Goal: Task Accomplishment & Management: Manage account settings

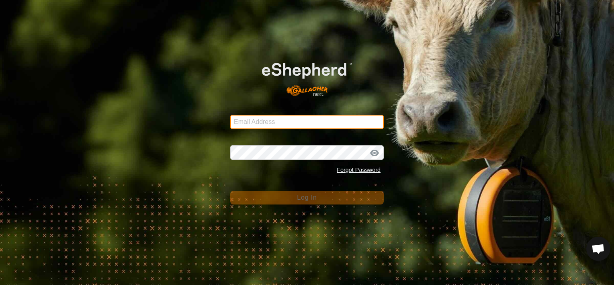
type input "[PERSON_NAME][EMAIL_ADDRESS][DOMAIN_NAME]"
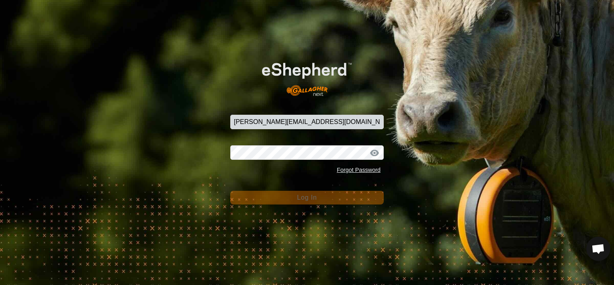
click at [296, 193] on button "Log In" at bounding box center [307, 198] width 154 height 14
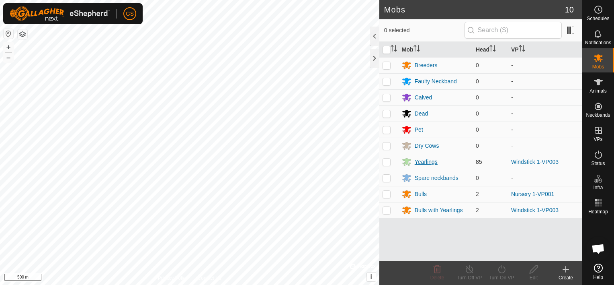
click at [418, 162] on div "Yearlings" at bounding box center [426, 162] width 23 height 8
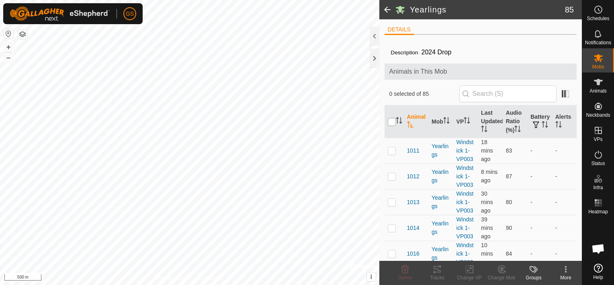
click at [391, 122] on input "checkbox" at bounding box center [392, 122] width 8 height 8
checkbox input "true"
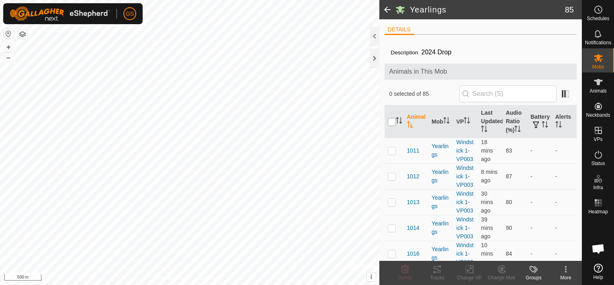
checkbox input "true"
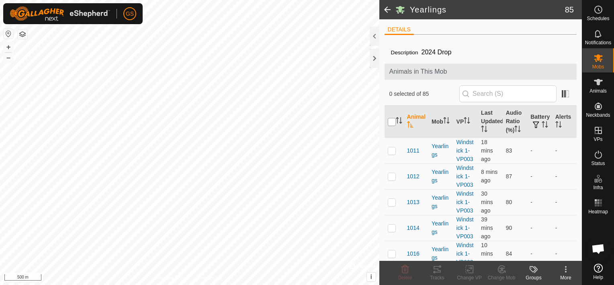
checkbox input "true"
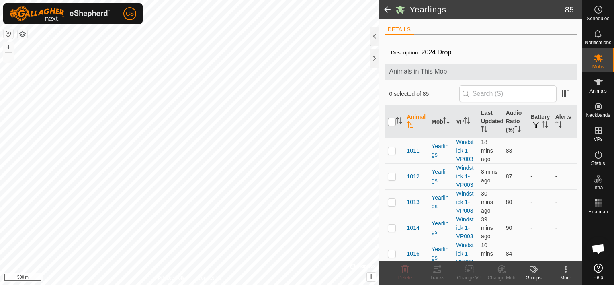
checkbox input "true"
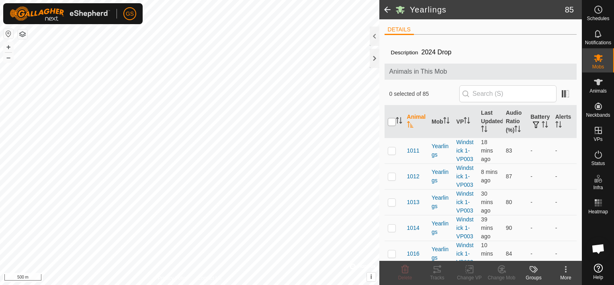
checkbox input "true"
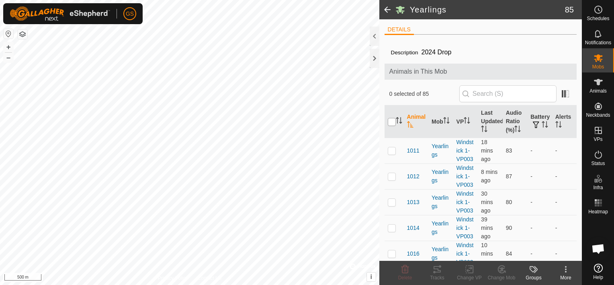
checkbox input "true"
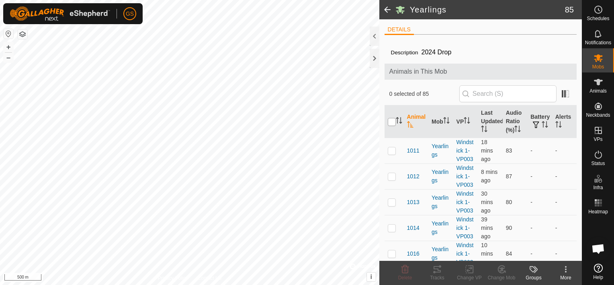
checkbox input "true"
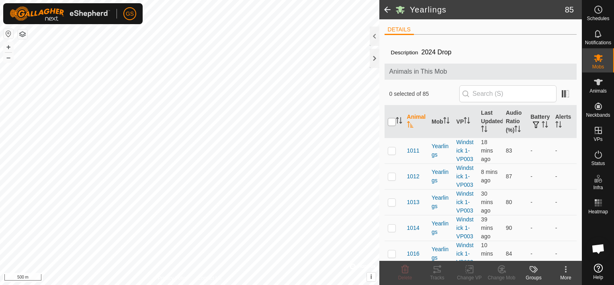
checkbox input "true"
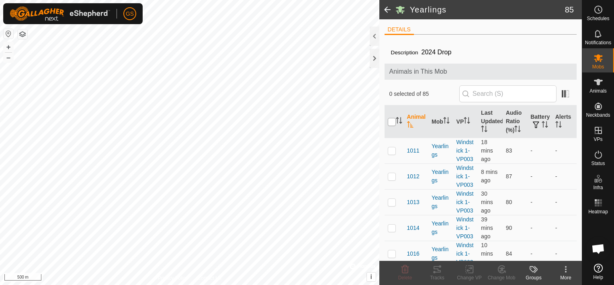
checkbox input "true"
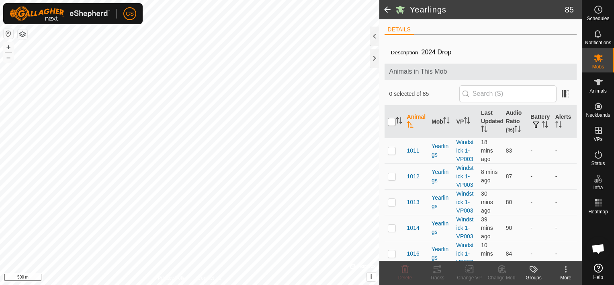
checkbox input "true"
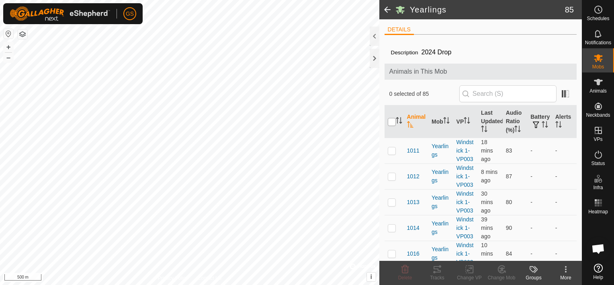
checkbox input "true"
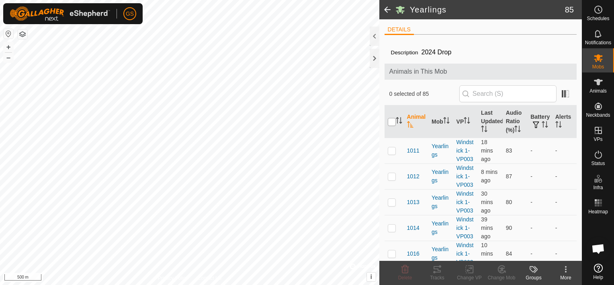
checkbox input "true"
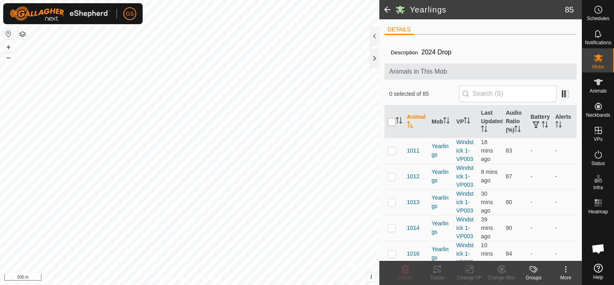
checkbox input "true"
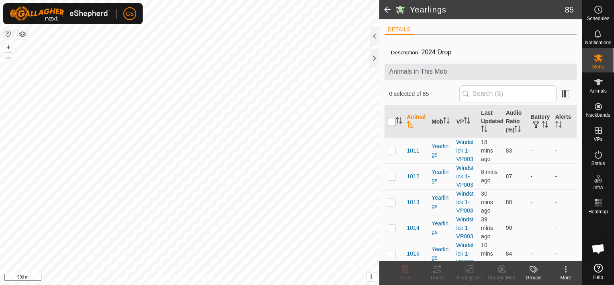
checkbox input "true"
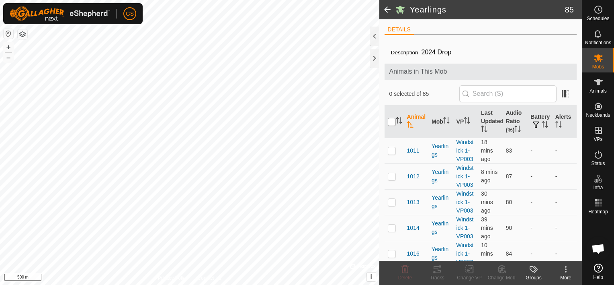
checkbox input "true"
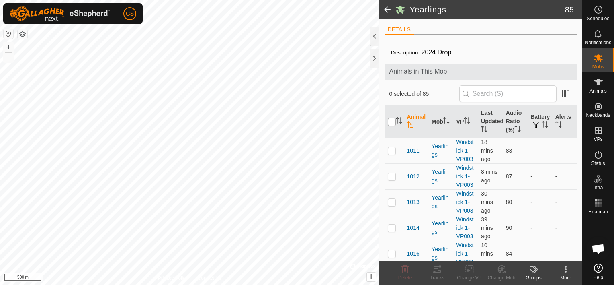
checkbox input "true"
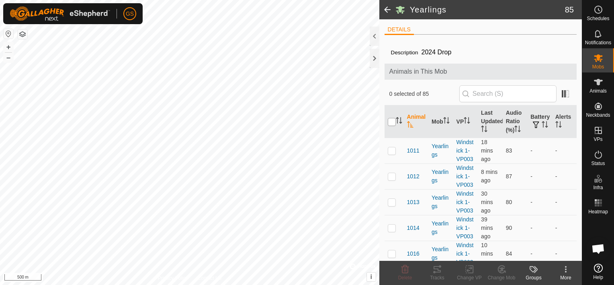
checkbox input "true"
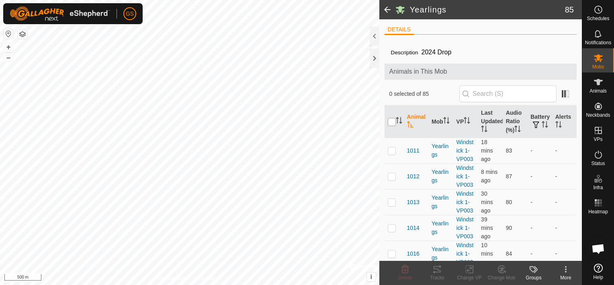
checkbox input "true"
click at [474, 267] on icon at bounding box center [470, 269] width 10 height 10
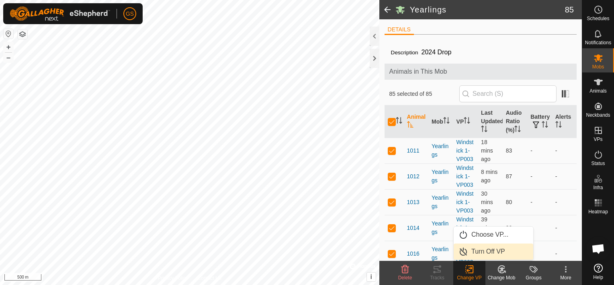
click at [479, 247] on link "Turn Off VP" at bounding box center [494, 251] width 80 height 16
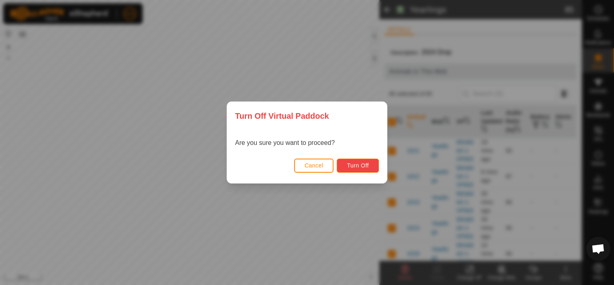
click at [361, 166] on span "Turn Off" at bounding box center [358, 165] width 22 height 6
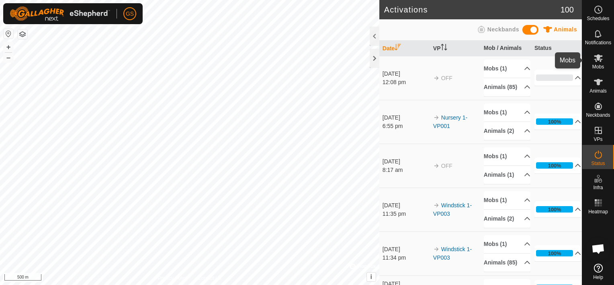
click at [595, 62] on icon at bounding box center [599, 58] width 10 height 10
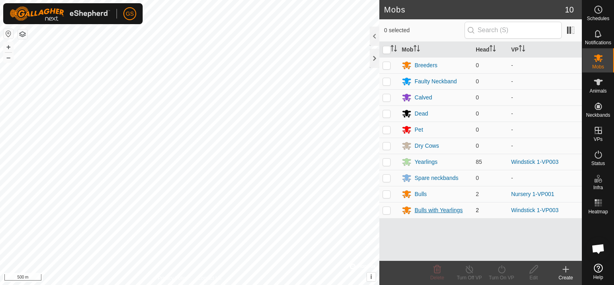
click at [425, 210] on div "Bulls with Yearlings" at bounding box center [439, 210] width 48 height 8
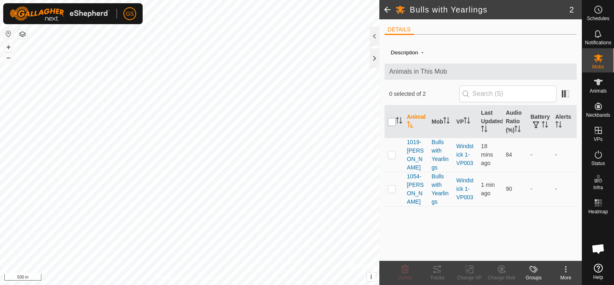
click at [393, 121] on input "checkbox" at bounding box center [392, 122] width 8 height 8
checkbox input "true"
click at [471, 269] on icon at bounding box center [470, 269] width 10 height 10
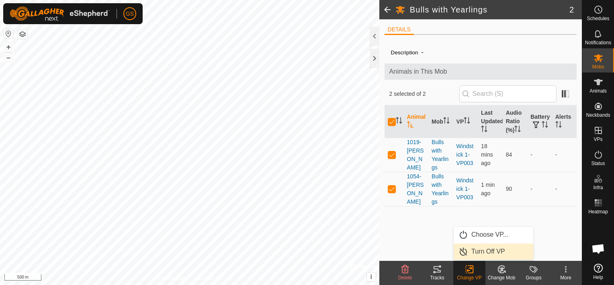
click at [473, 251] on link "Turn Off VP" at bounding box center [494, 251] width 80 height 16
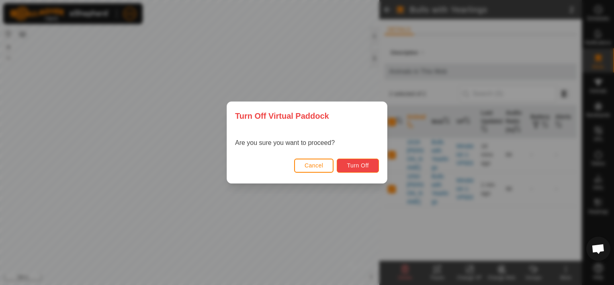
click at [352, 162] on span "Turn Off" at bounding box center [358, 165] width 22 height 6
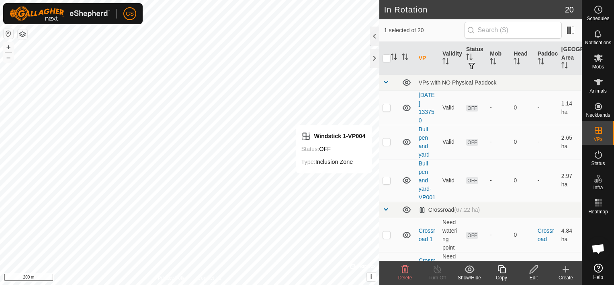
click at [538, 277] on div "Edit" at bounding box center [534, 277] width 32 height 7
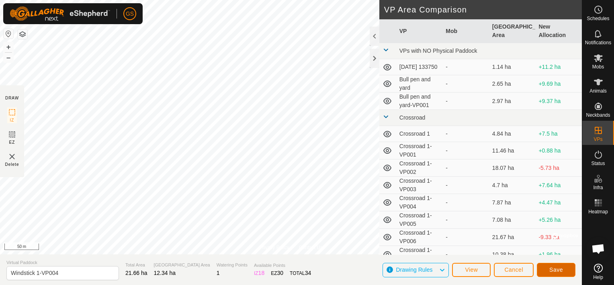
click at [556, 267] on span "Save" at bounding box center [557, 269] width 14 height 6
